Goal: Transaction & Acquisition: Obtain resource

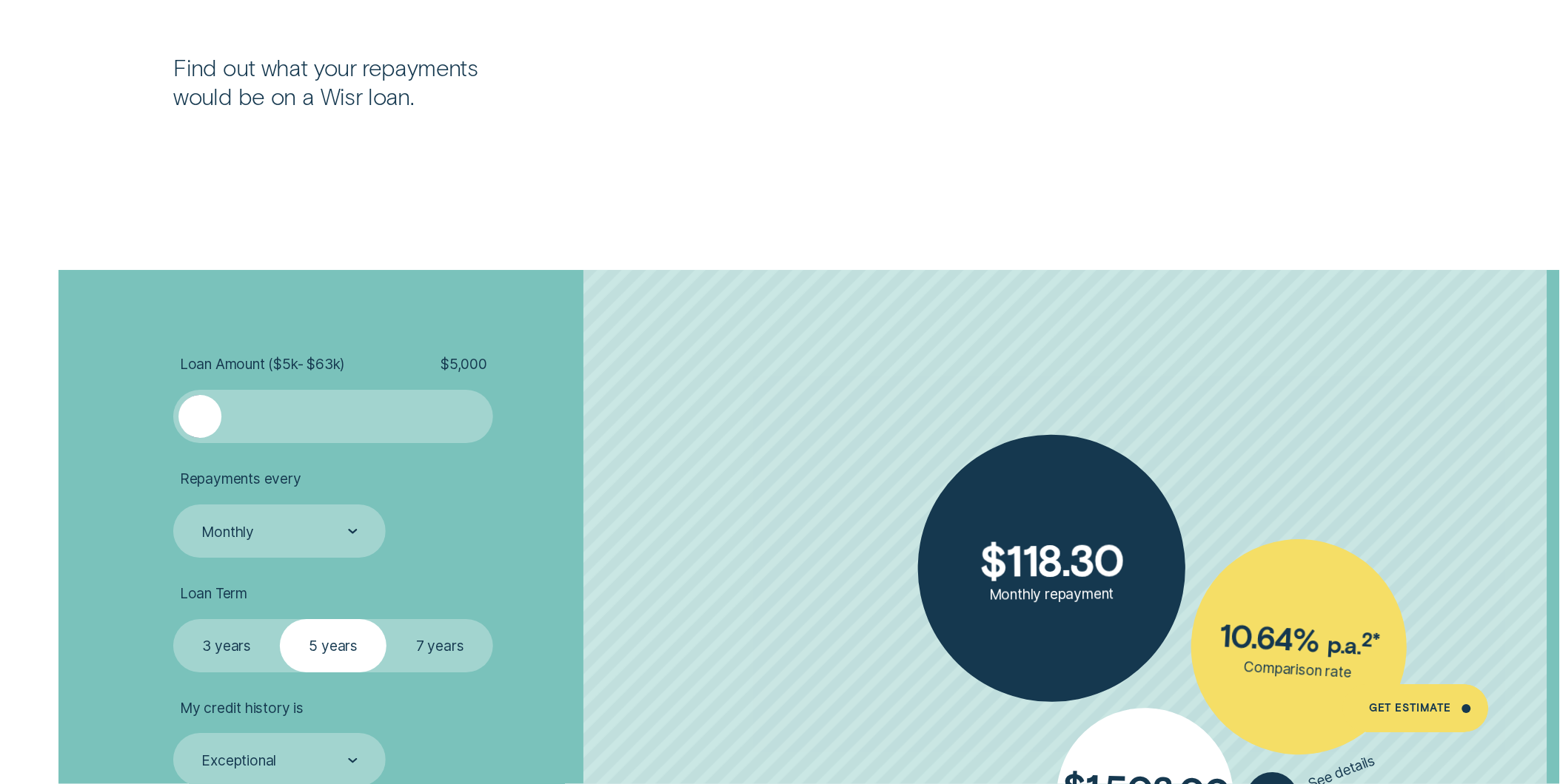
scroll to position [3616, 0]
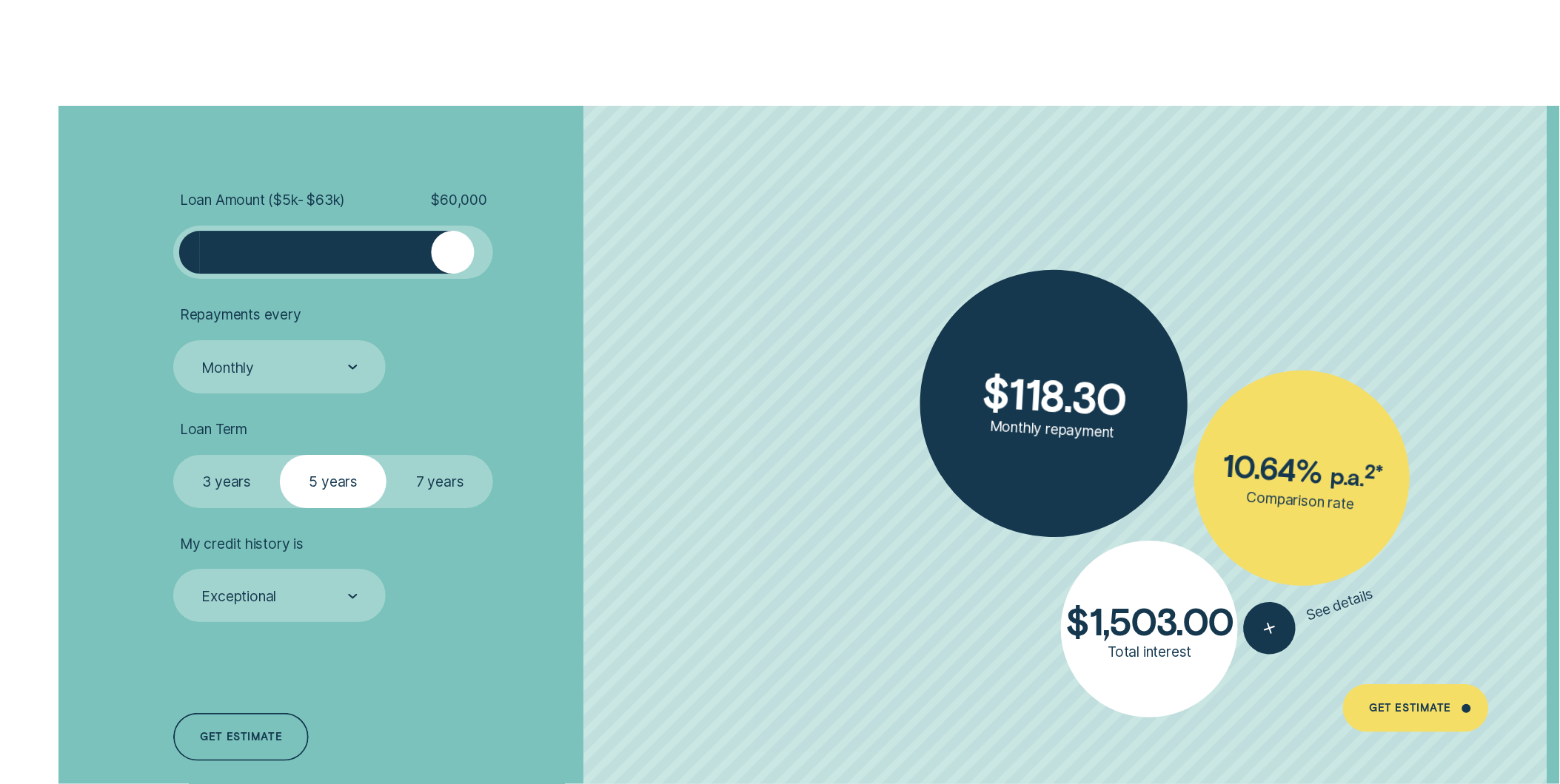
drag, startPoint x: 208, startPoint y: 252, endPoint x: 454, endPoint y: 268, distance: 246.5
click at [454, 268] on div at bounding box center [453, 252] width 43 height 43
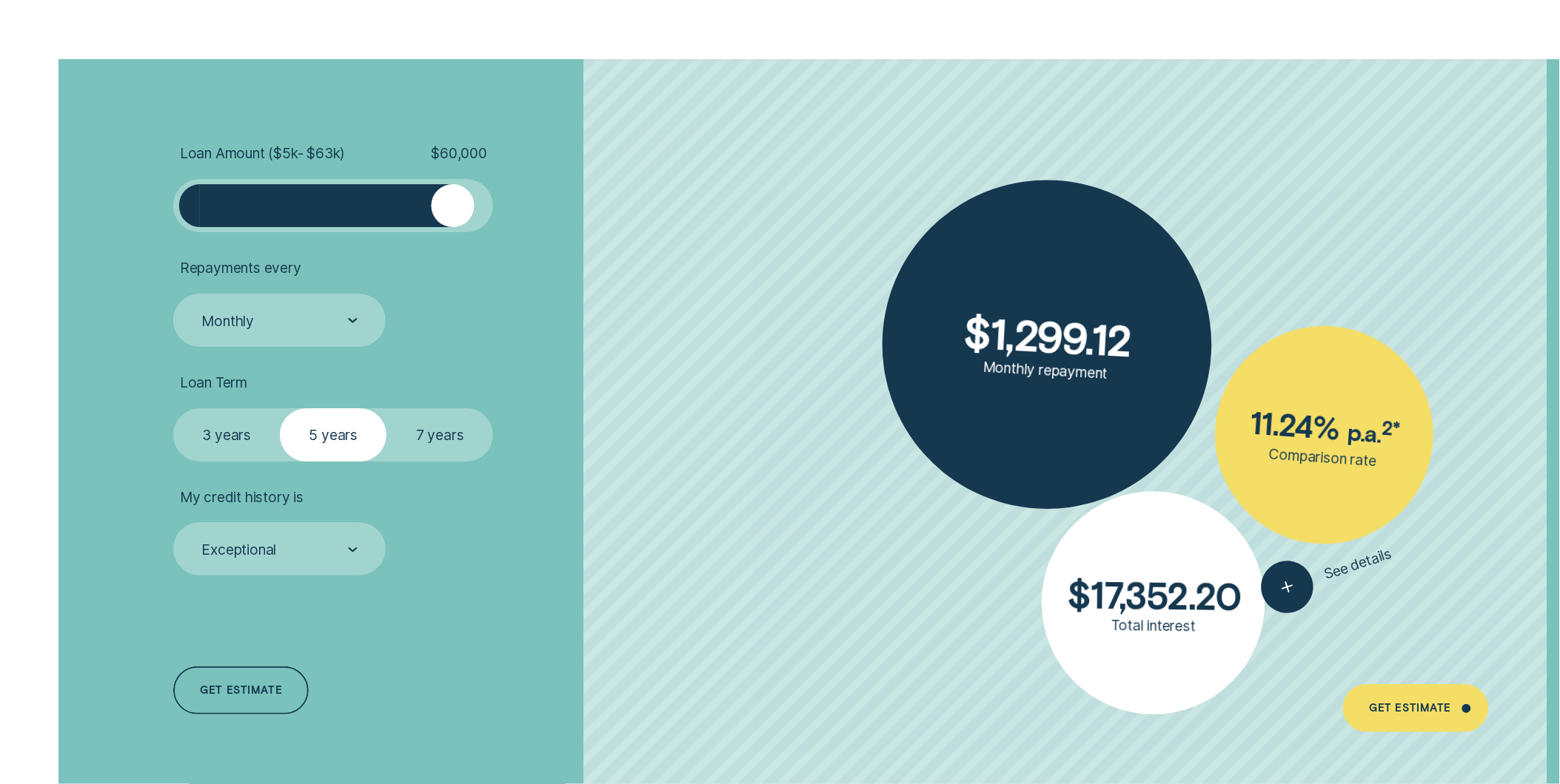
scroll to position [3699, 0]
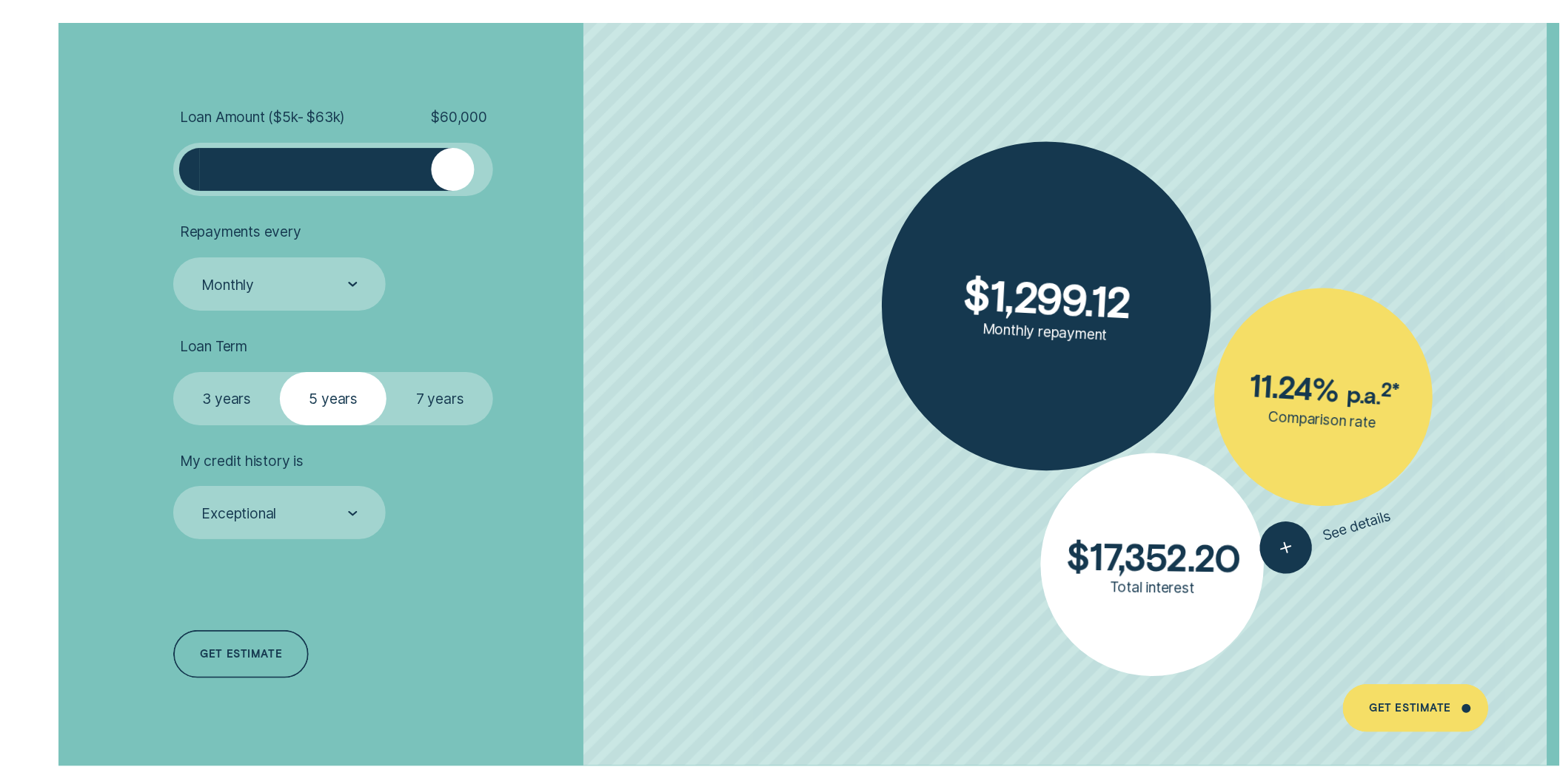
click at [426, 393] on label "7 years" at bounding box center [439, 399] width 106 height 54
click at [386, 372] on input "7 years" at bounding box center [386, 372] width 0 height 0
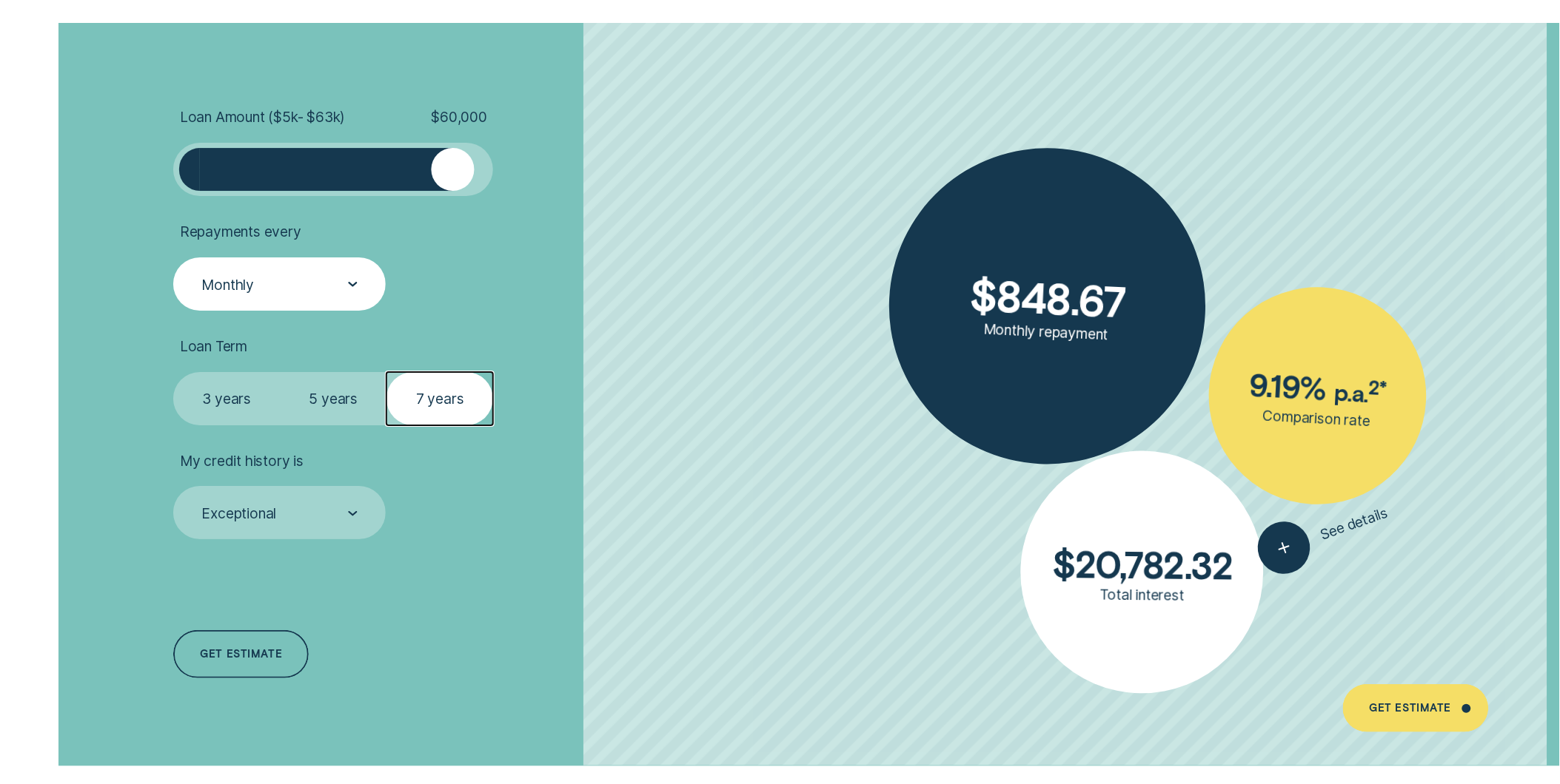
click at [303, 285] on div "Monthly" at bounding box center [278, 285] width 157 height 19
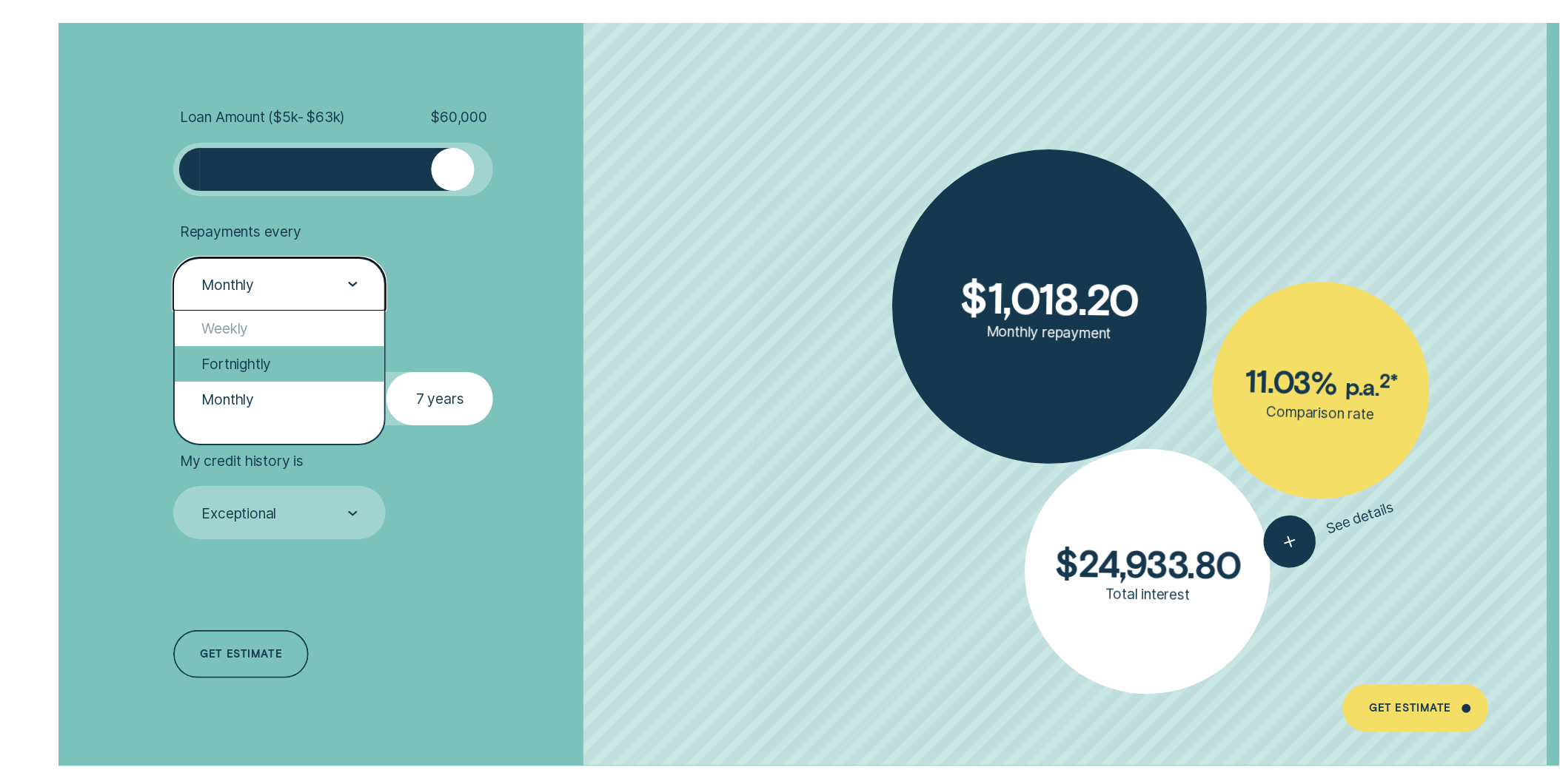
click at [277, 359] on div "Fortnightly" at bounding box center [279, 364] width 209 height 36
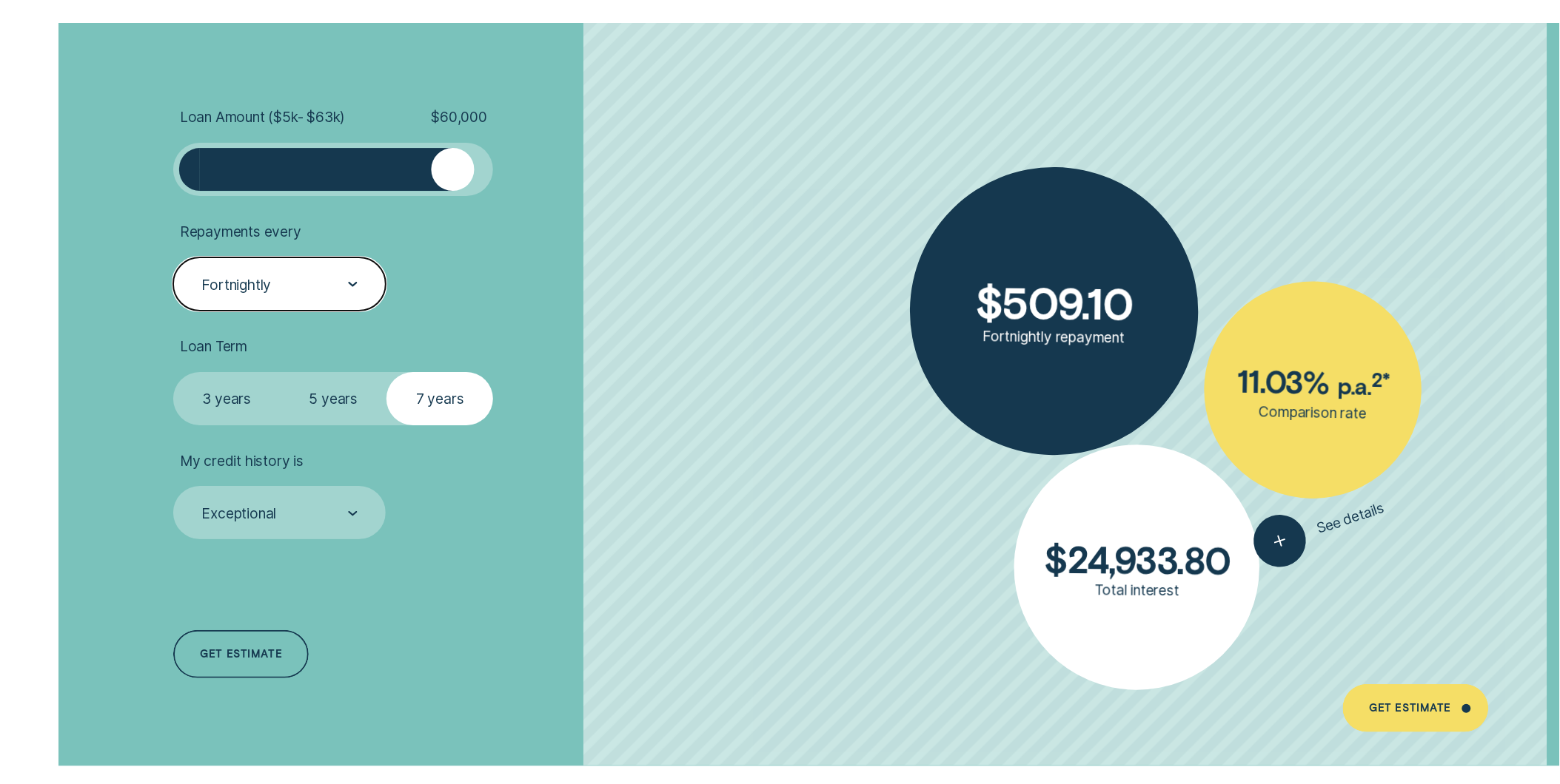
click at [282, 287] on div "Fortnightly" at bounding box center [278, 285] width 157 height 19
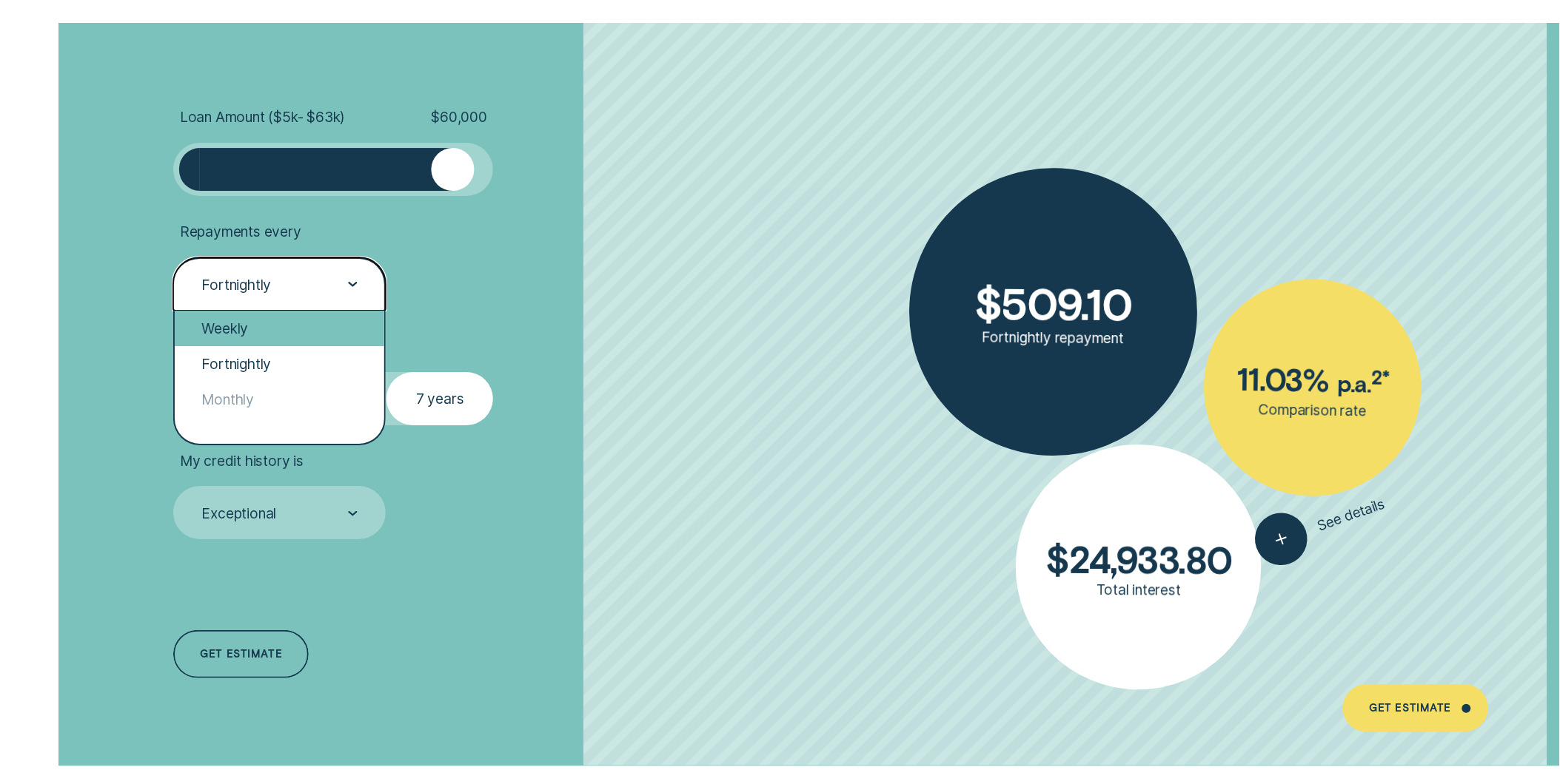
click at [277, 322] on div "Weekly" at bounding box center [279, 328] width 209 height 36
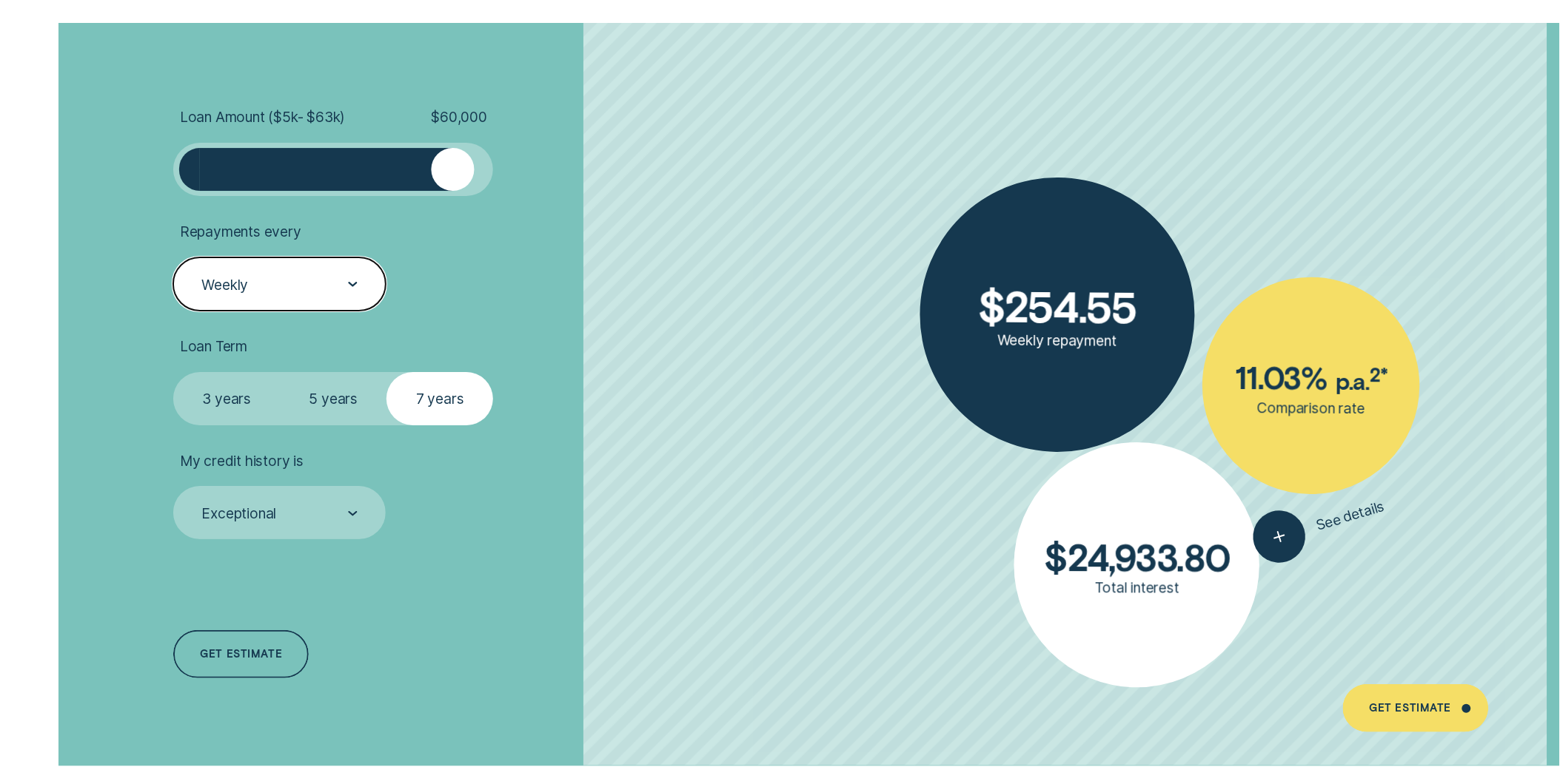
click at [283, 290] on div "Weekly" at bounding box center [278, 285] width 157 height 19
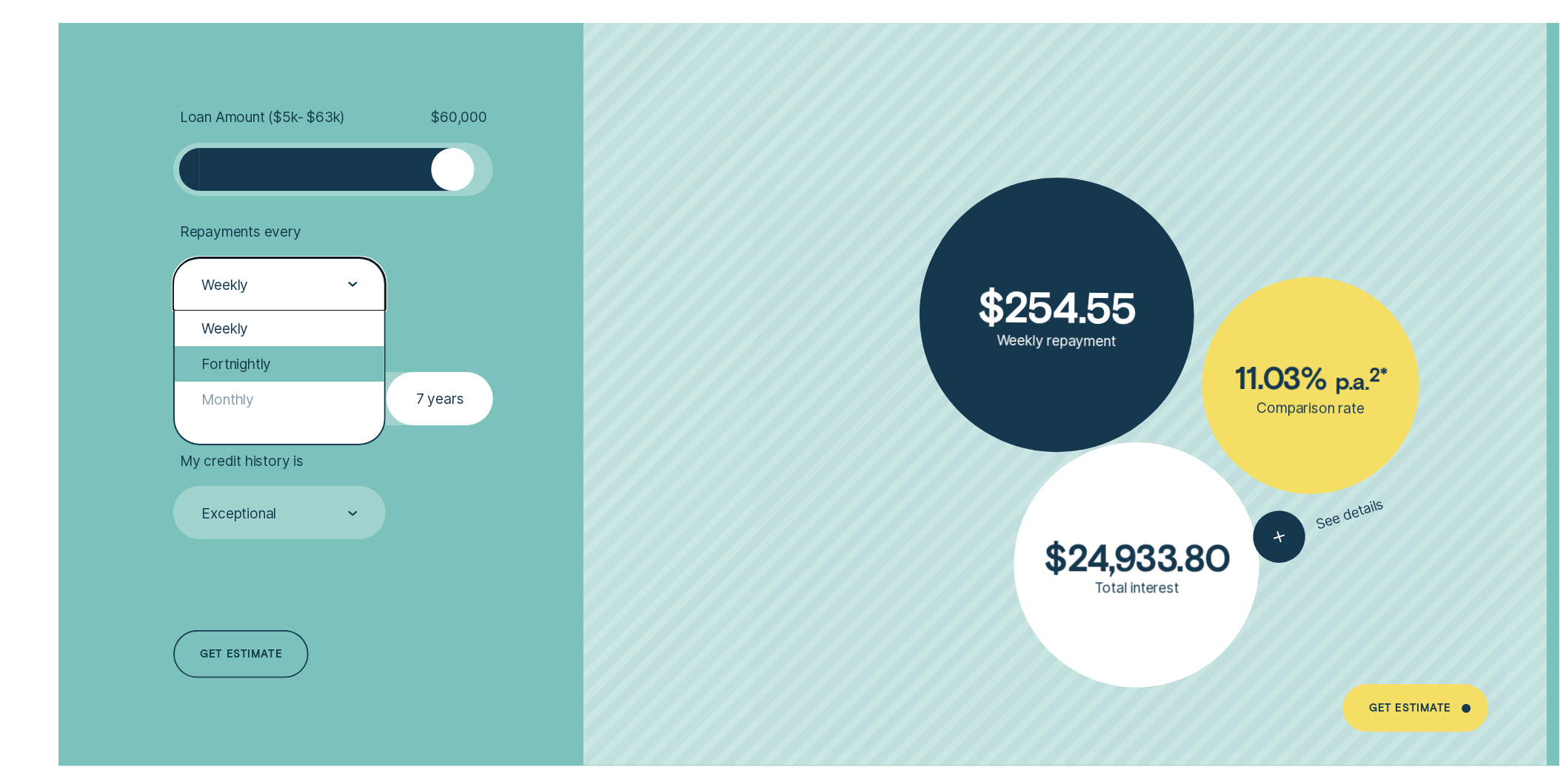
click at [277, 361] on div "Fortnightly" at bounding box center [279, 364] width 209 height 36
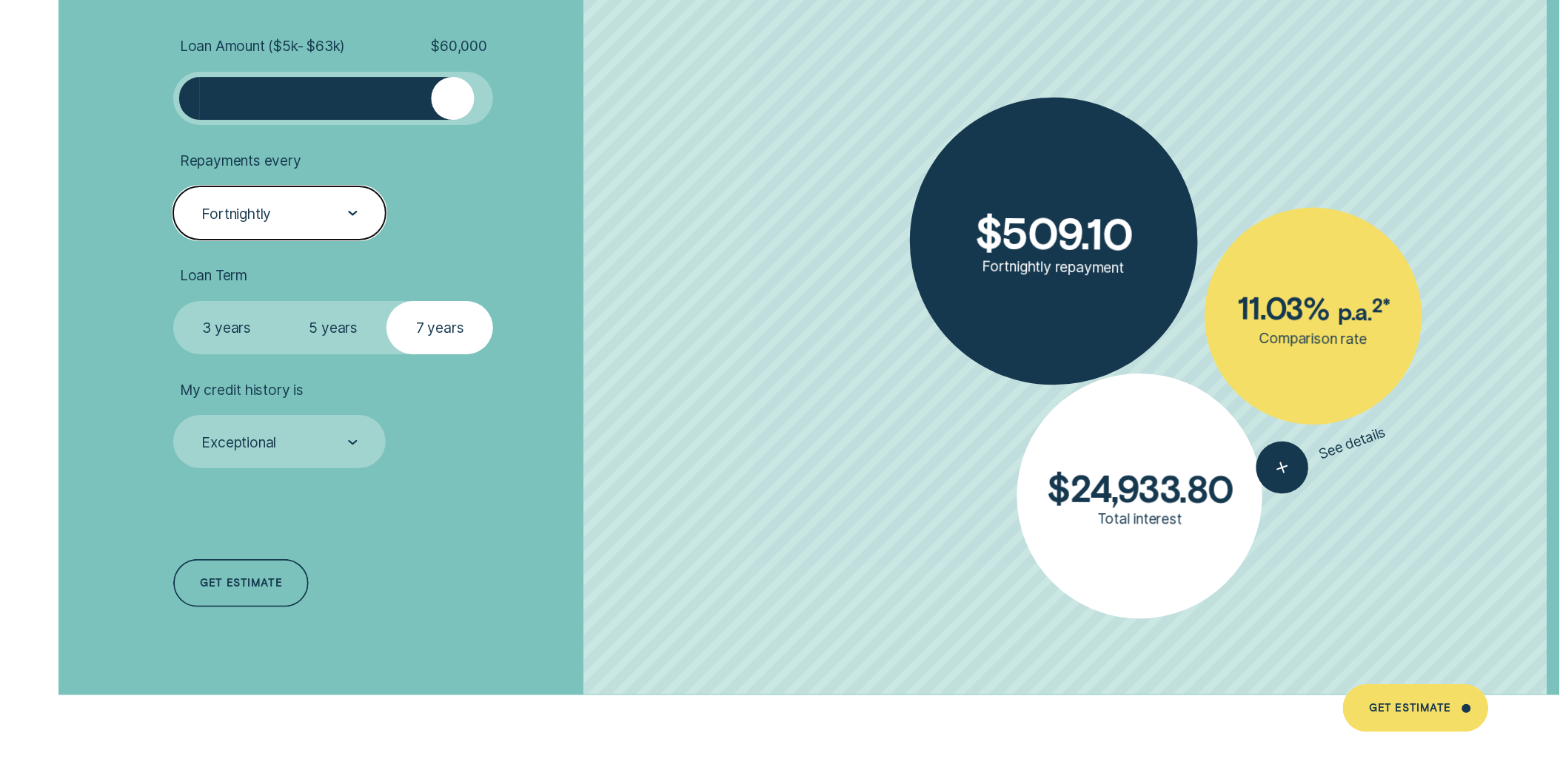
scroll to position [3863, 0]
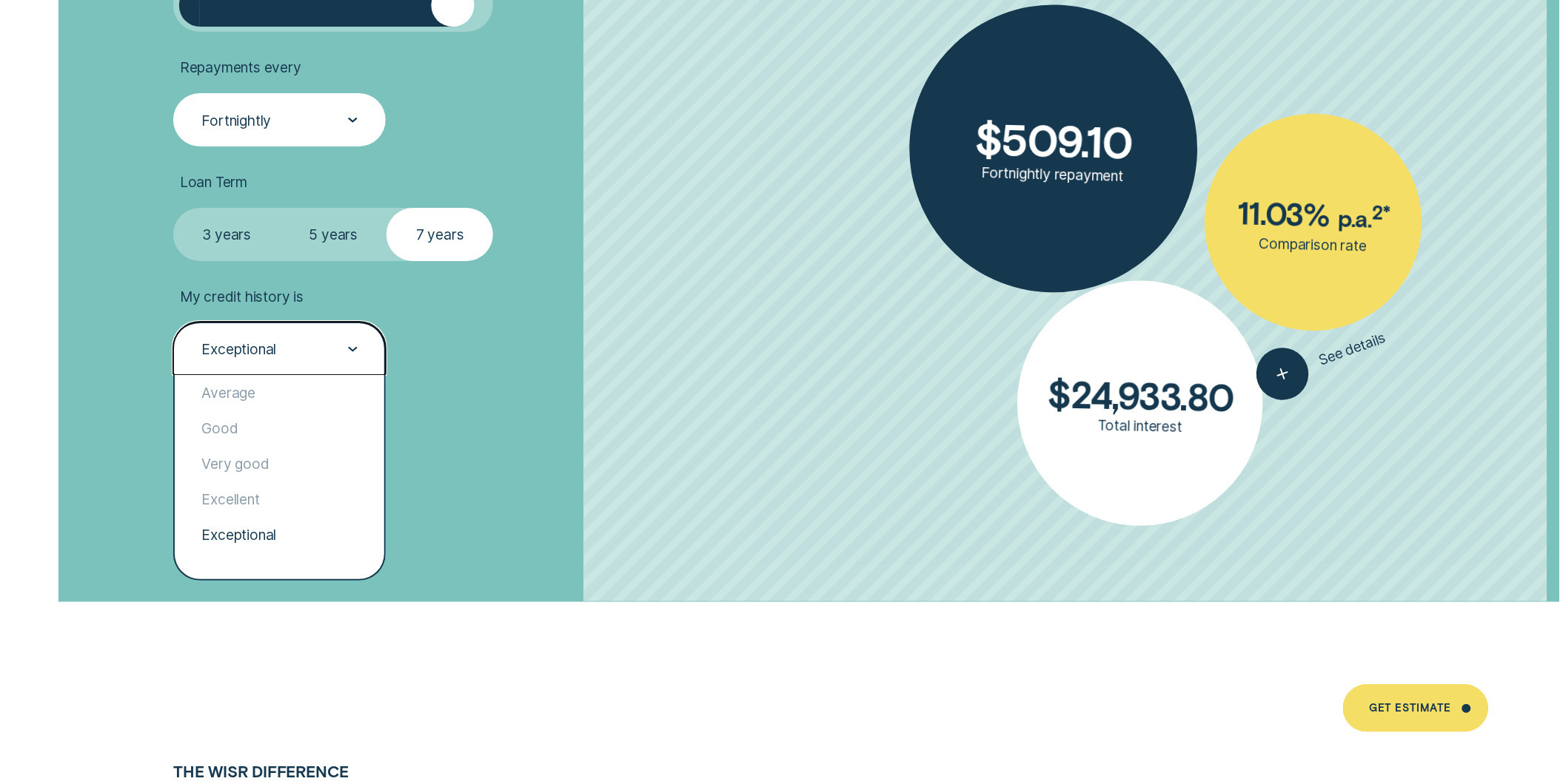
click at [278, 353] on div "Exceptional" at bounding box center [278, 349] width 157 height 19
click at [256, 463] on div "Very good" at bounding box center [279, 464] width 209 height 36
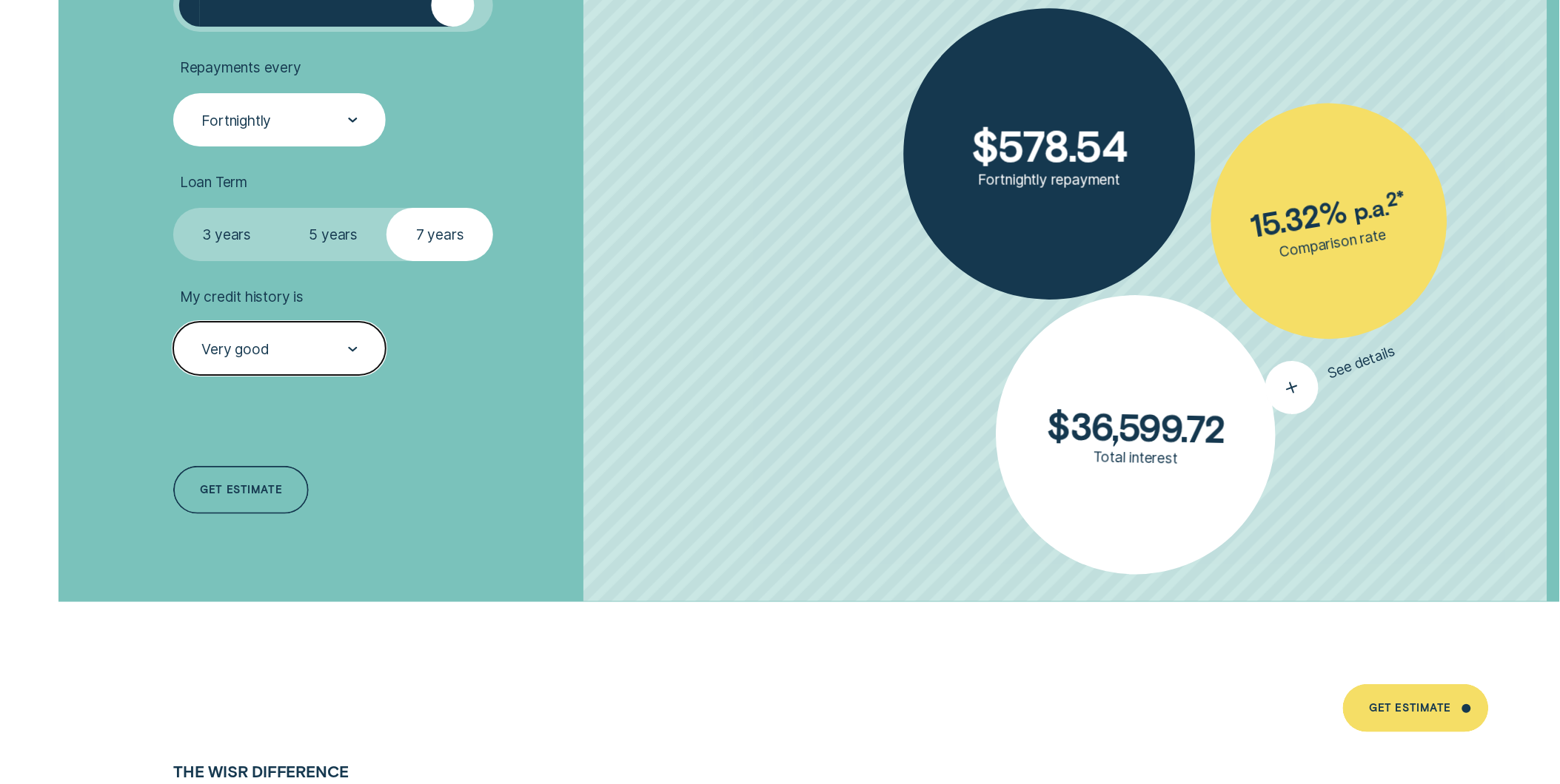
click at [1291, 385] on div "button" at bounding box center [1291, 388] width 68 height 68
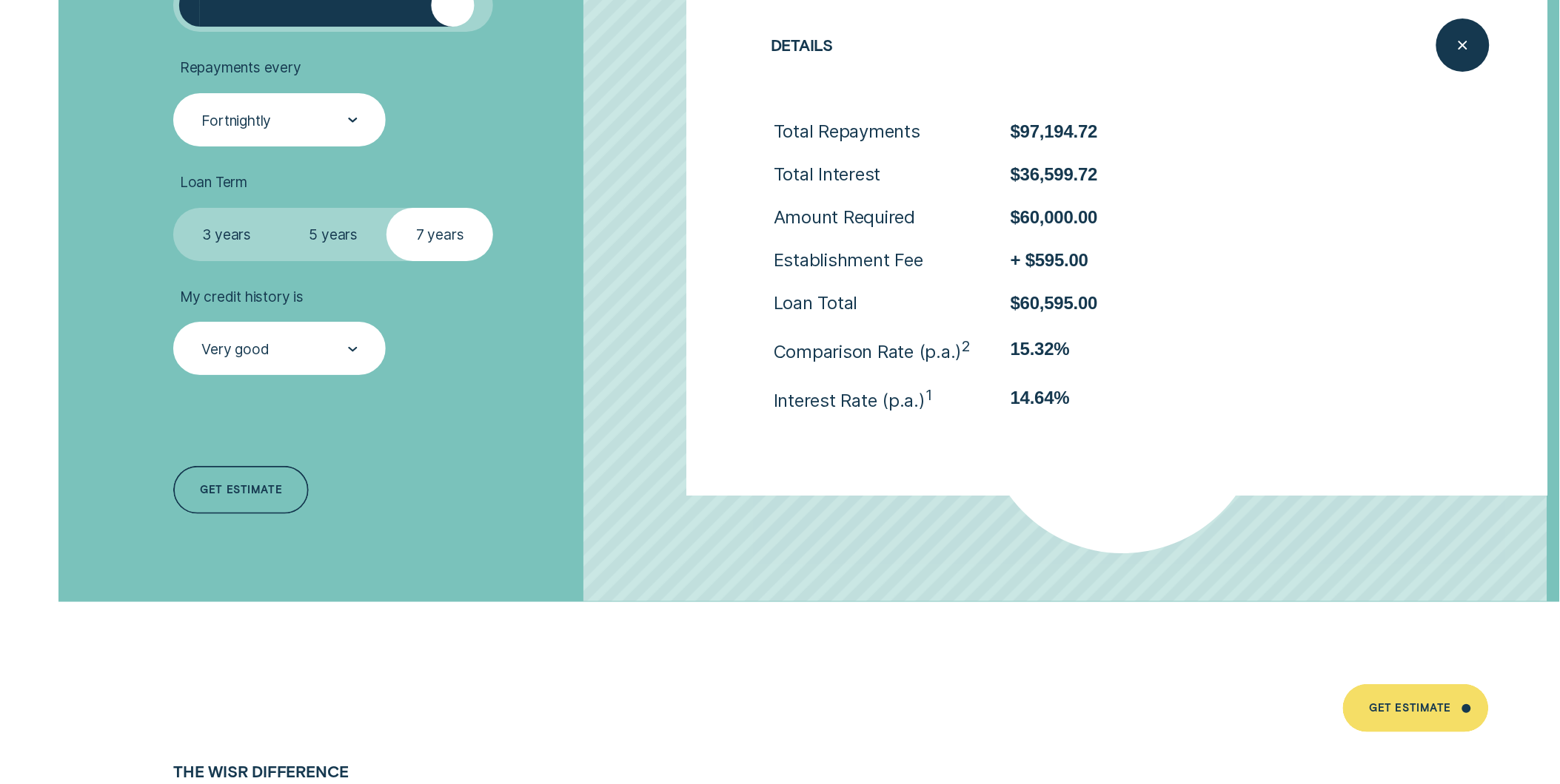
click at [592, 152] on ul "Loan Amount ( $5k - $63k ) $ 60,000 Repayments every Fortnightly Loan Term Sele…" at bounding box center [421, 160] width 495 height 431
click at [1403, 45] on icon "Close loan details" at bounding box center [1463, 45] width 28 height 23
